Goal: Information Seeking & Learning: Learn about a topic

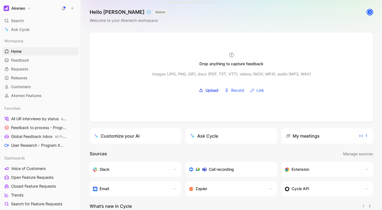
click at [24, 19] on div "Search ⌘ K" at bounding box center [40, 21] width 76 height 8
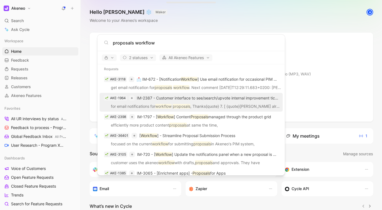
scroll to position [16, 0]
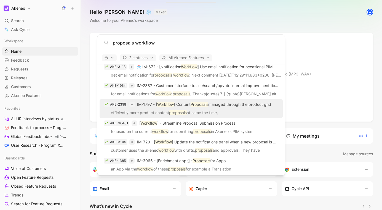
type input "proposals workflow"
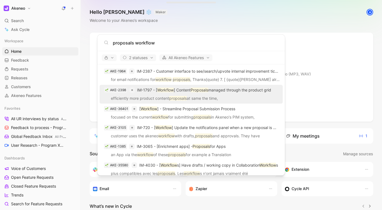
scroll to position [35, 0]
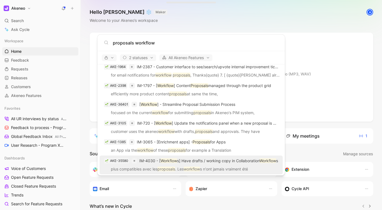
click at [221, 160] on p "IM-4030 - [ Workflow s] Have drafts / working copy in Collaboration Workflow s" at bounding box center [208, 160] width 139 height 7
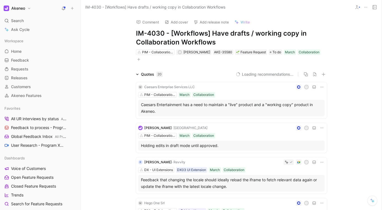
click at [149, 74] on div "Quotes 20" at bounding box center [152, 74] width 22 height 7
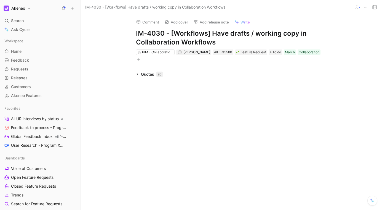
click at [149, 74] on div "Quotes 20" at bounding box center [152, 74] width 22 height 7
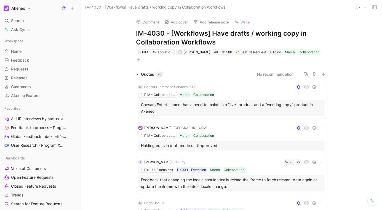
click at [259, 34] on h1 "IM-4030 - [Workflows] Have drafts / working copy in Collaboration Workflows" at bounding box center [231, 38] width 191 height 18
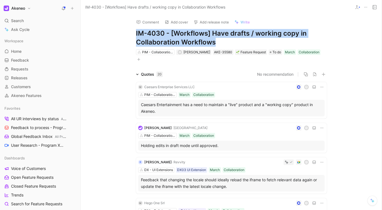
click at [259, 34] on h1 "IM-4030 - [Workflows] Have drafts / working copy in Collaboration Workflows" at bounding box center [231, 38] width 191 height 18
click at [246, 36] on h1 "IM-4030 - [Workflows] Have drafts / working copy in Collaboration Workflows" at bounding box center [231, 38] width 191 height 18
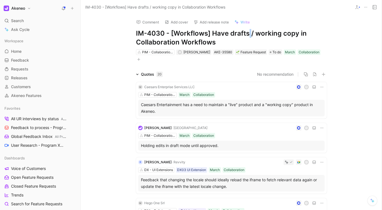
click at [246, 36] on h1 "IM-4030 - [Workflows] Have drafts / working copy in Collaboration Workflows" at bounding box center [231, 38] width 191 height 18
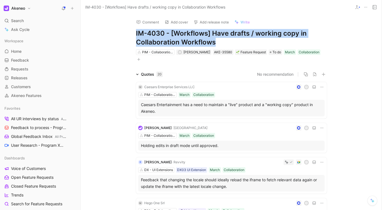
click at [246, 36] on h1 "IM-4030 - [Workflows] Have drafts / working copy in Collaboration Workflows" at bounding box center [231, 38] width 191 height 18
click at [259, 34] on h1 "IM-4030 - [Workflows] Have drafts / working copy in Collaboration Workflows" at bounding box center [231, 38] width 191 height 18
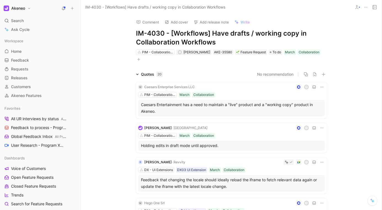
scroll to position [3, 0]
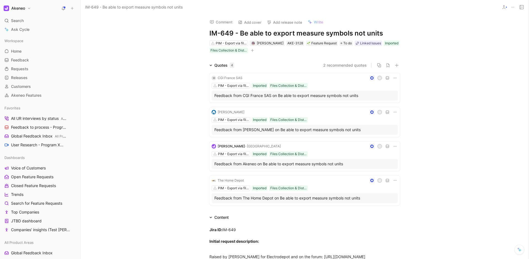
click at [464, 98] on div "Quotes 4 2 recommended quotes M CGI France SAS A PIM - Export via file (Tailore…" at bounding box center [305, 135] width 448 height 146
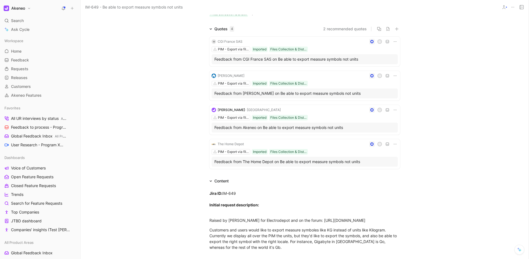
scroll to position [54, 0]
